Goal: Information Seeking & Learning: Check status

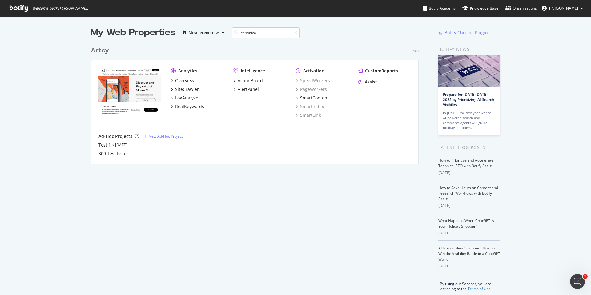
type input "canonical"
click at [104, 49] on div "Artsy" at bounding box center [100, 50] width 18 height 9
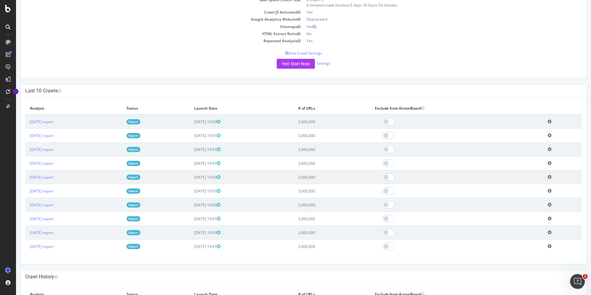
scroll to position [99, 0]
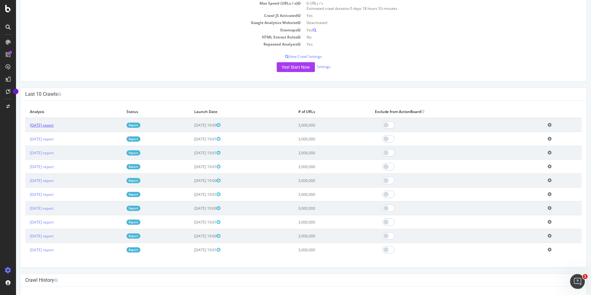
click at [54, 125] on link "[DATE] report" at bounding box center [42, 124] width 24 height 5
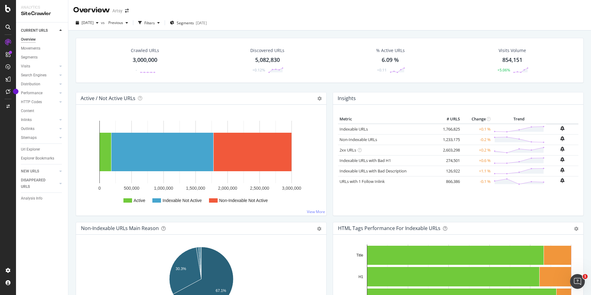
click at [330, 86] on div "Crawled URLs 3,000,000 - Discovered URLs 5,082,830 +0.12% % Active URLs 6.09 % …" at bounding box center [330, 65] width 514 height 54
